Goal: Task Accomplishment & Management: Complete application form

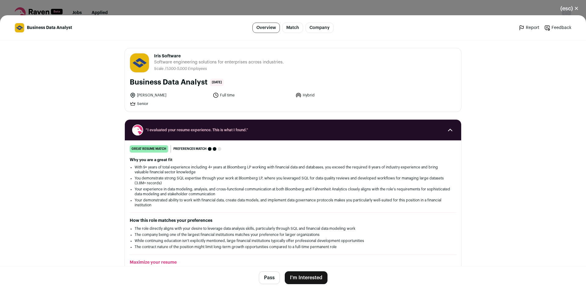
scroll to position [67, 0]
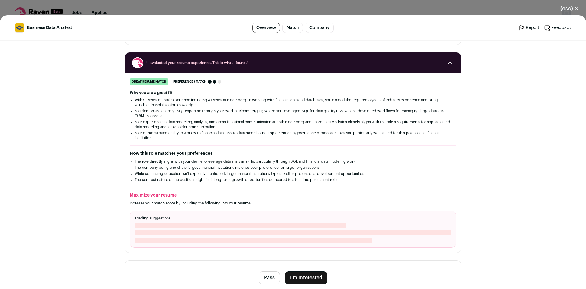
click at [307, 273] on button "I'm Interested" at bounding box center [306, 277] width 43 height 13
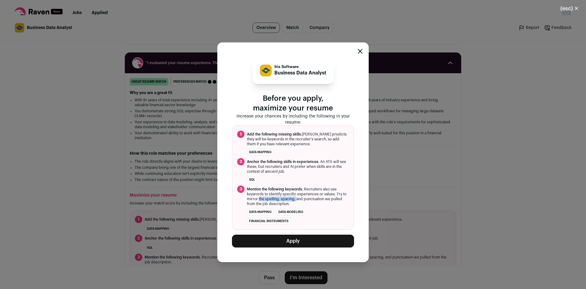
drag, startPoint x: 258, startPoint y: 198, endPoint x: 318, endPoint y: 199, distance: 60.1
click at [300, 199] on span "Mention the following keywords . Recruiters also use keywords to identify speci…" at bounding box center [298, 197] width 102 height 20
click at [305, 200] on span "Mention the following keywords . Recruiters also use keywords to identify speci…" at bounding box center [298, 197] width 102 height 20
click at [328, 198] on span "Mention the following keywords . Recruiters also use keywords to identify speci…" at bounding box center [298, 197] width 102 height 20
click at [310, 238] on button "Apply" at bounding box center [293, 241] width 122 height 13
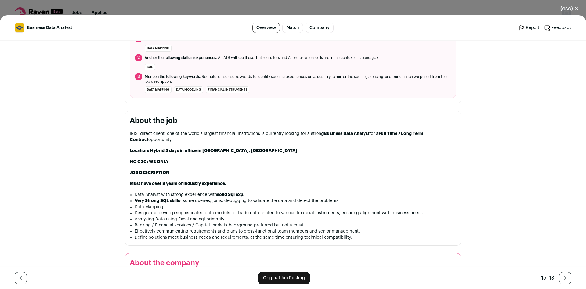
scroll to position [268, 0]
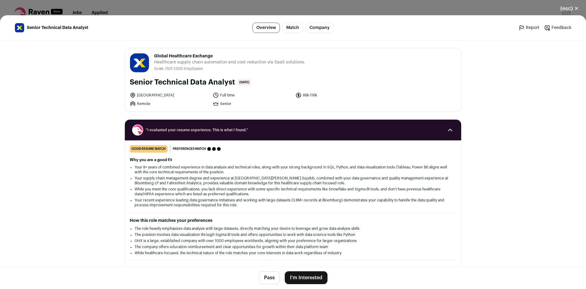
click at [305, 272] on button "I'm Interested" at bounding box center [306, 277] width 43 height 13
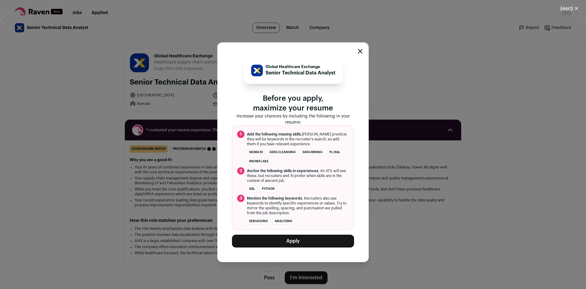
click at [289, 241] on button "Apply" at bounding box center [293, 241] width 122 height 13
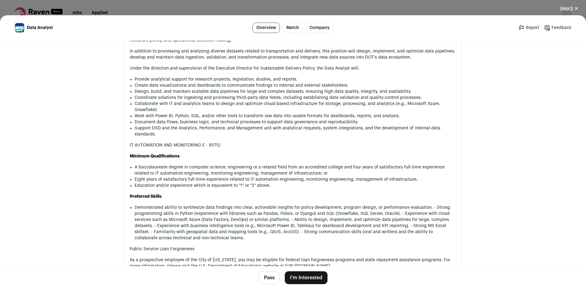
scroll to position [403, 0]
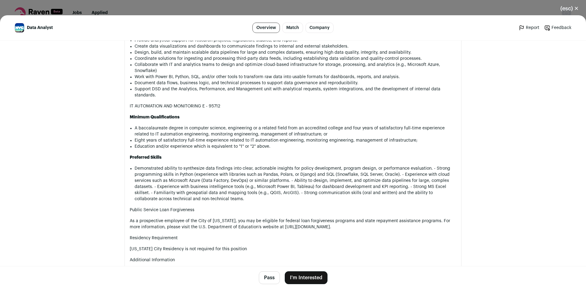
click at [312, 275] on button "I'm Interested" at bounding box center [306, 277] width 43 height 13
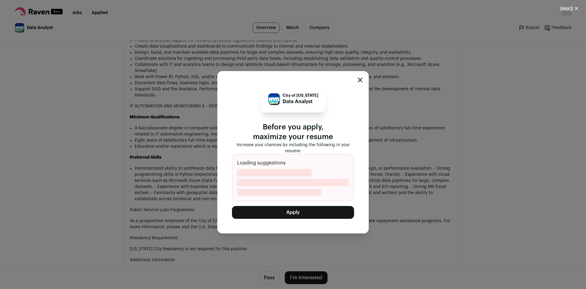
click at [305, 211] on button "Apply" at bounding box center [293, 212] width 122 height 13
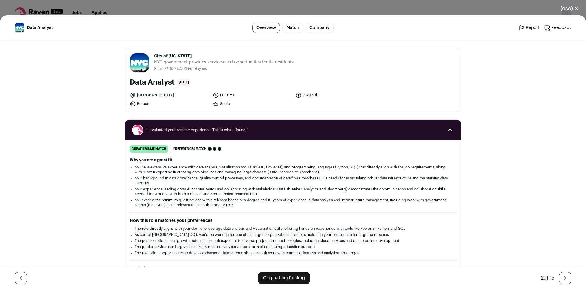
click at [573, 7] on button "(esc) ✕" at bounding box center [569, 8] width 33 height 13
